Goal: Information Seeking & Learning: Learn about a topic

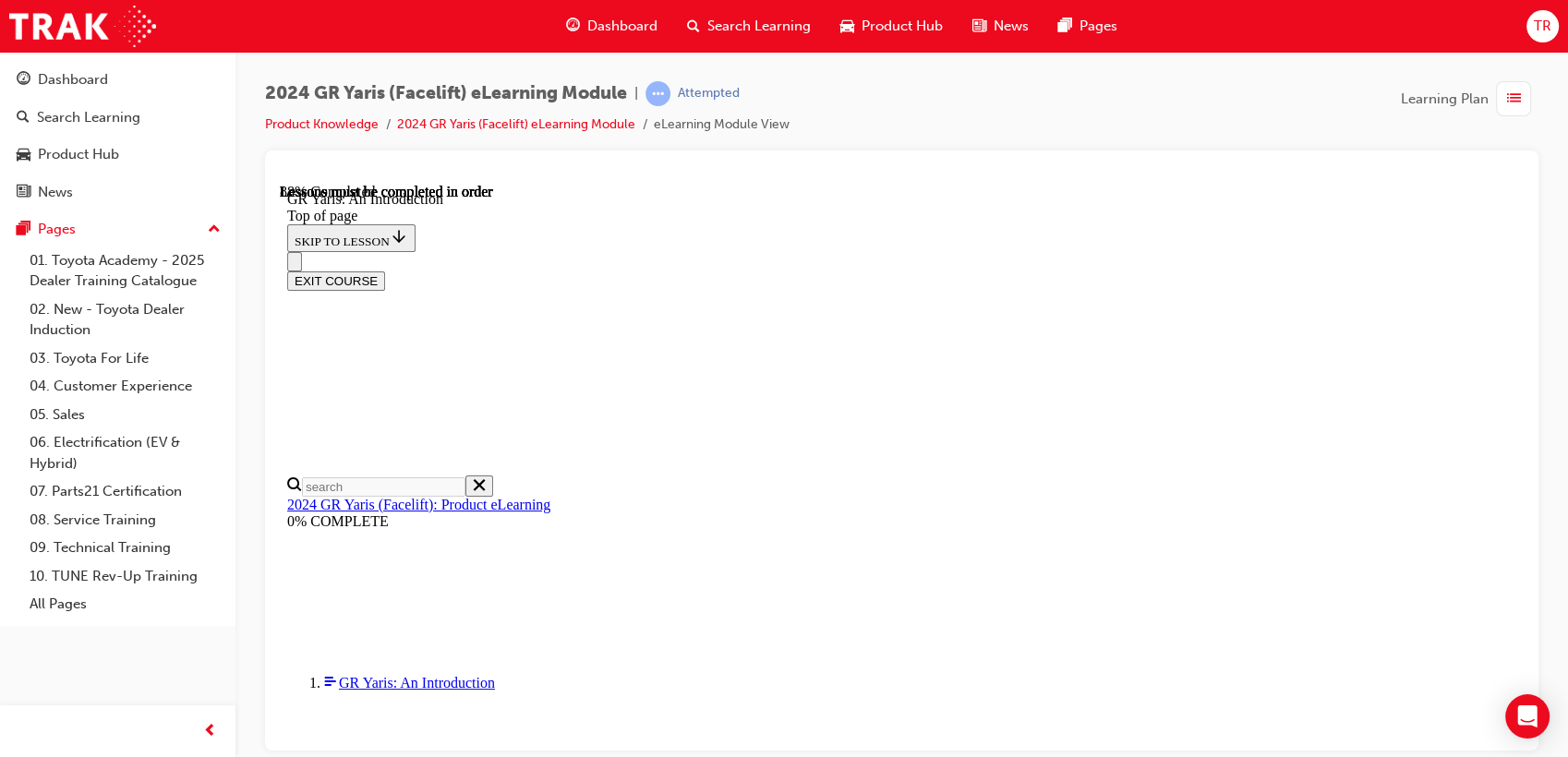
scroll to position [2809, 0]
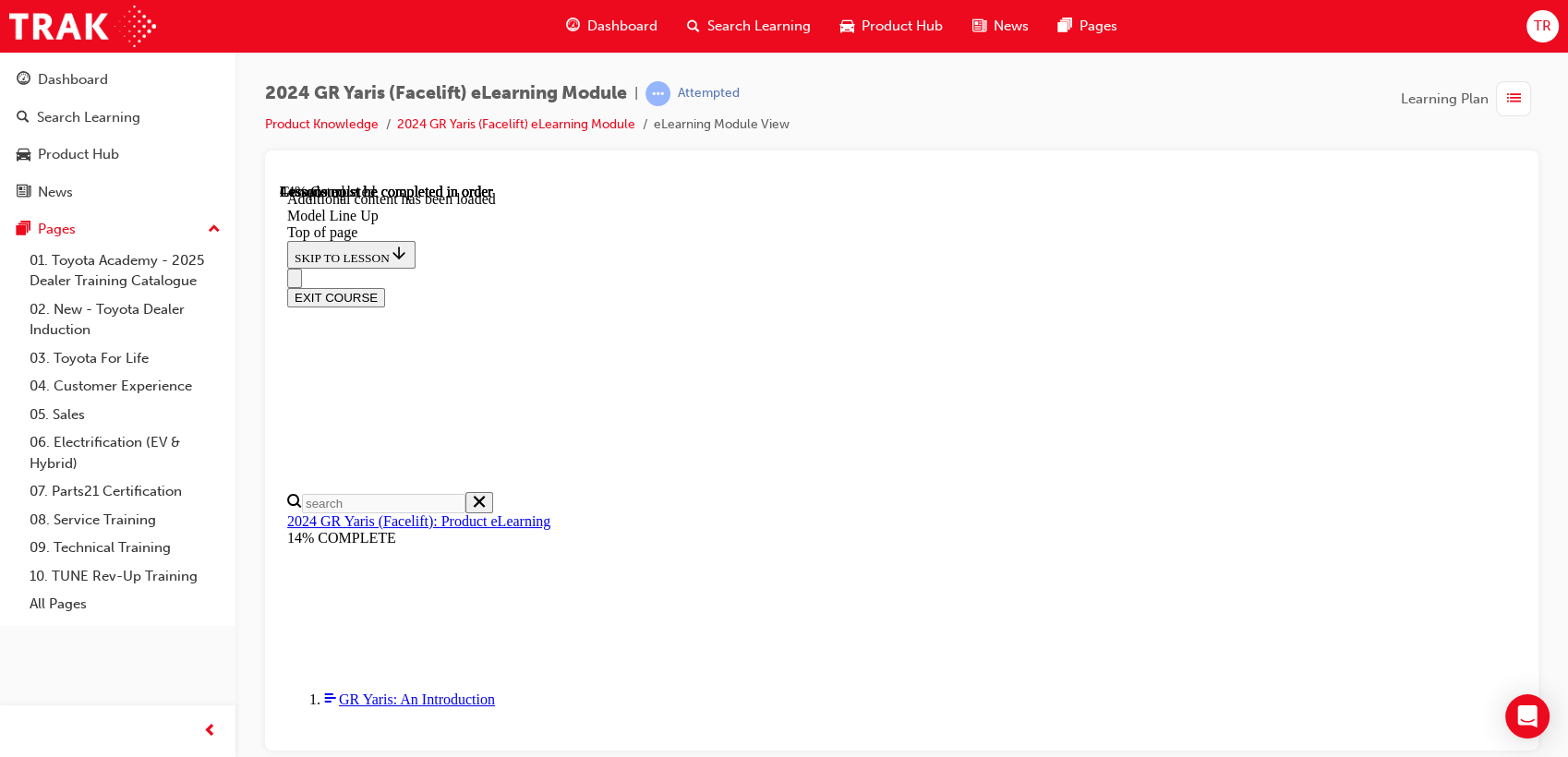
scroll to position [670, 0]
drag, startPoint x: 676, startPoint y: 310, endPoint x: 835, endPoint y: 421, distance: 193.9
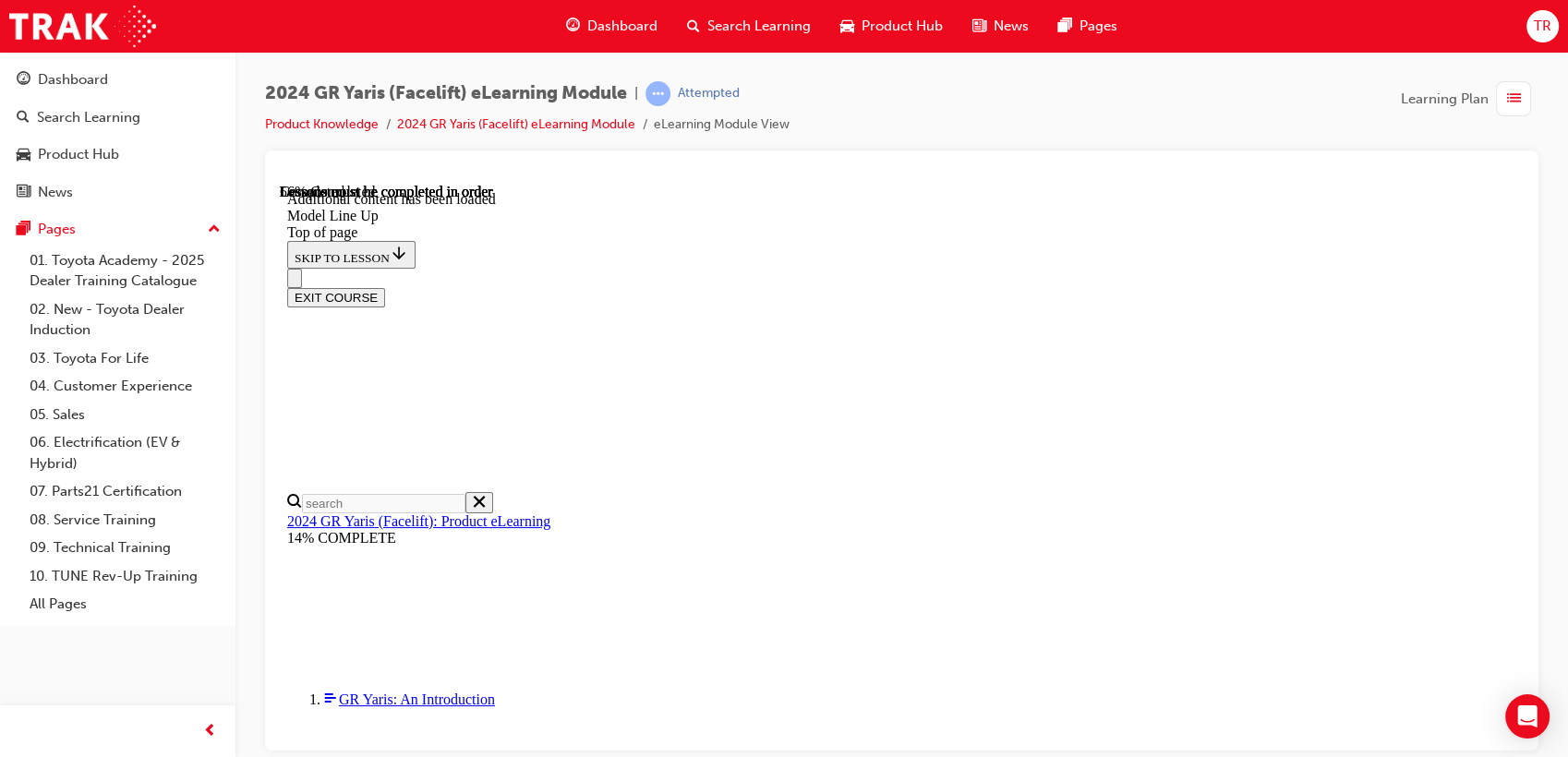
drag, startPoint x: 873, startPoint y: 436, endPoint x: 680, endPoint y: 332, distance: 219.2
drag, startPoint x: 680, startPoint y: 332, endPoint x: 665, endPoint y: 318, distance: 20.5
drag, startPoint x: 662, startPoint y: 305, endPoint x: 869, endPoint y: 435, distance: 244.4
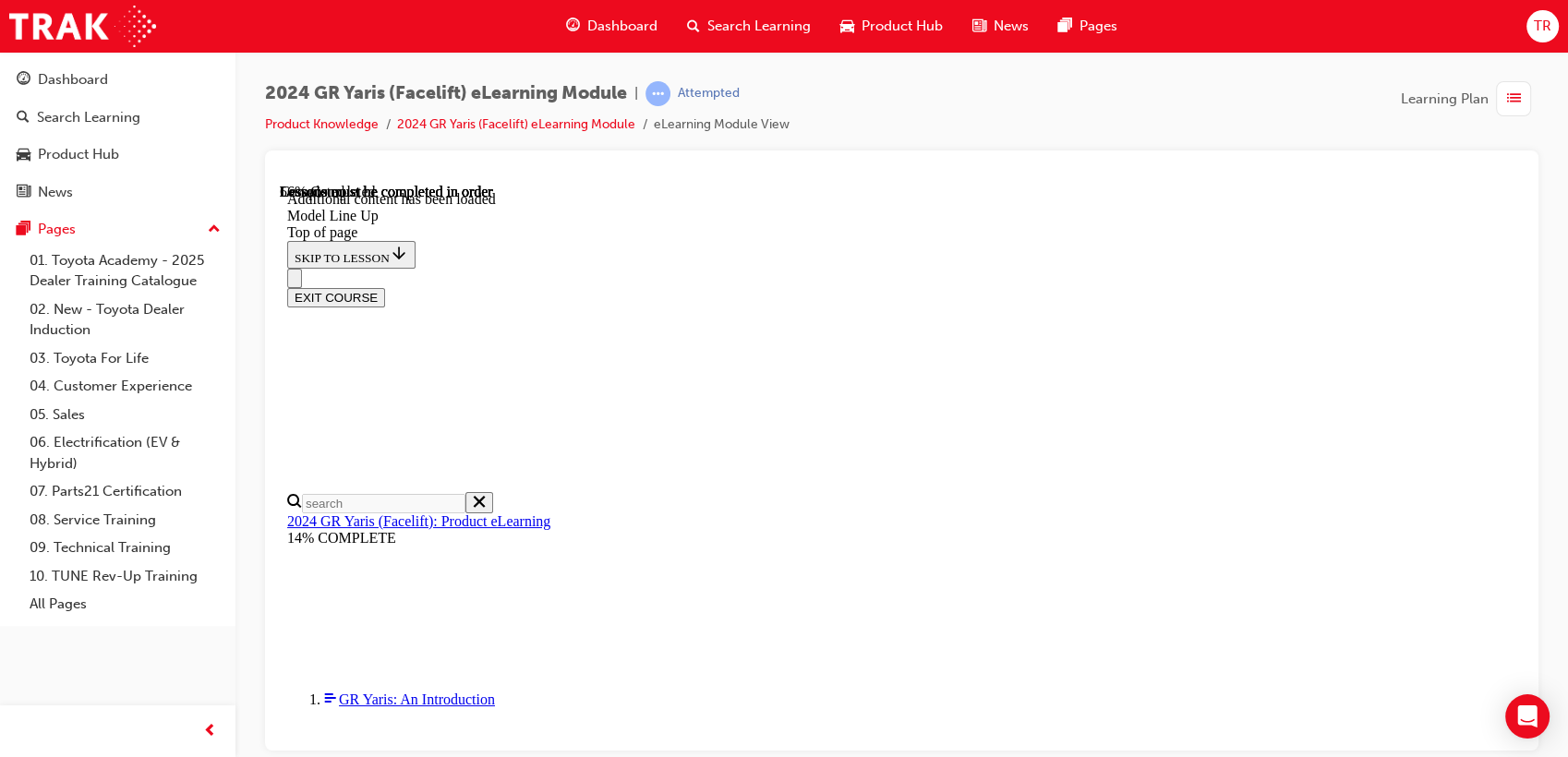
drag, startPoint x: 893, startPoint y: 438, endPoint x: 698, endPoint y: 336, distance: 220.1
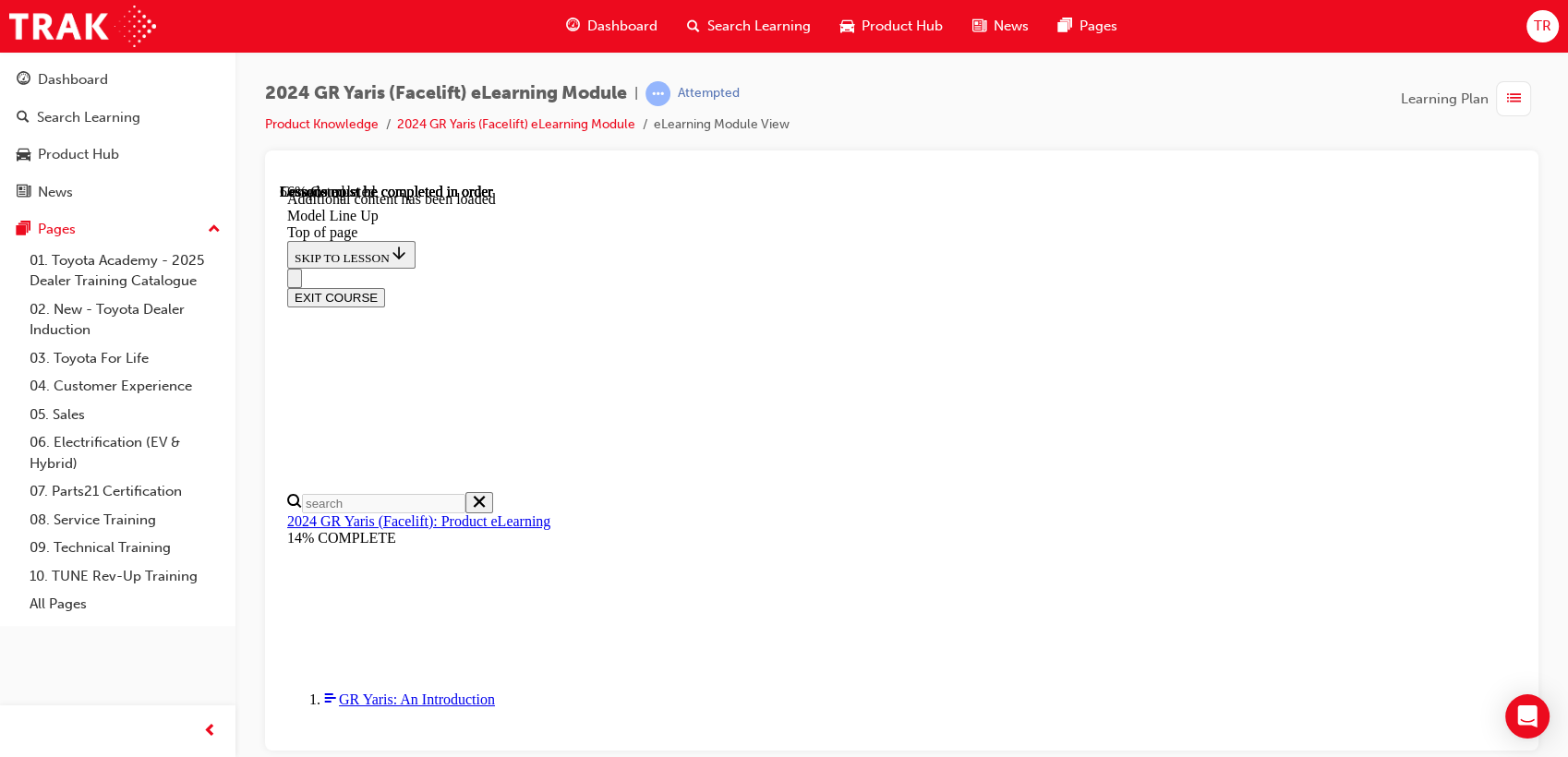
drag, startPoint x: 698, startPoint y: 336, endPoint x: 671, endPoint y: 318, distance: 32.4
drag, startPoint x: 739, startPoint y: 340, endPoint x: 885, endPoint y: 457, distance: 187.1
